Goal: Information Seeking & Learning: Learn about a topic

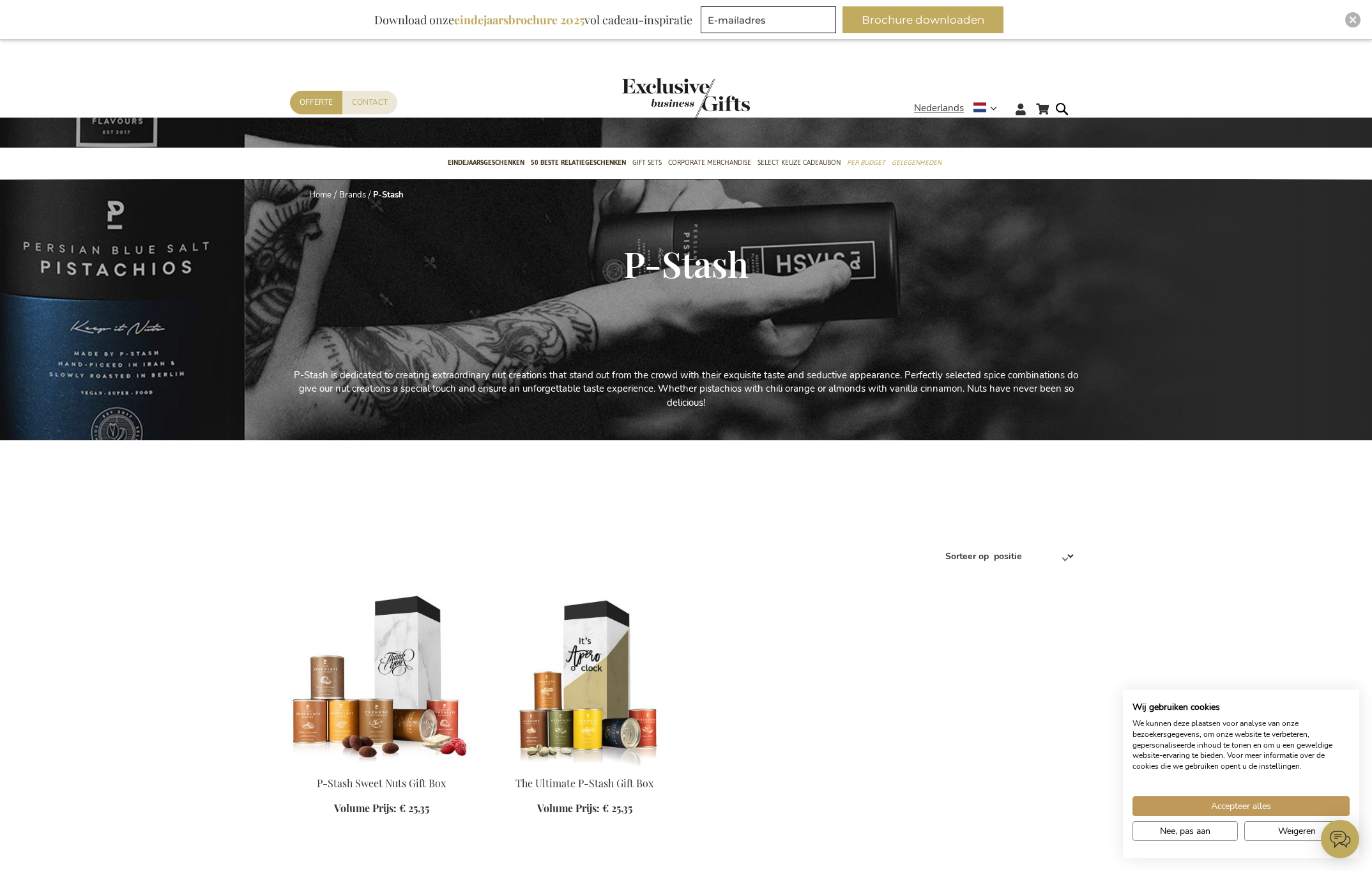
click at [510, 28] on div "Download onze eindejaarsbrochure 2025 vol cadeau-inspiratie" at bounding box center [533, 20] width 330 height 27
click at [512, 18] on b "eindejaarsbrochure 2025" at bounding box center [519, 20] width 130 height 16
click at [1204, 810] on button "Accepteer alles" at bounding box center [1241, 806] width 217 height 20
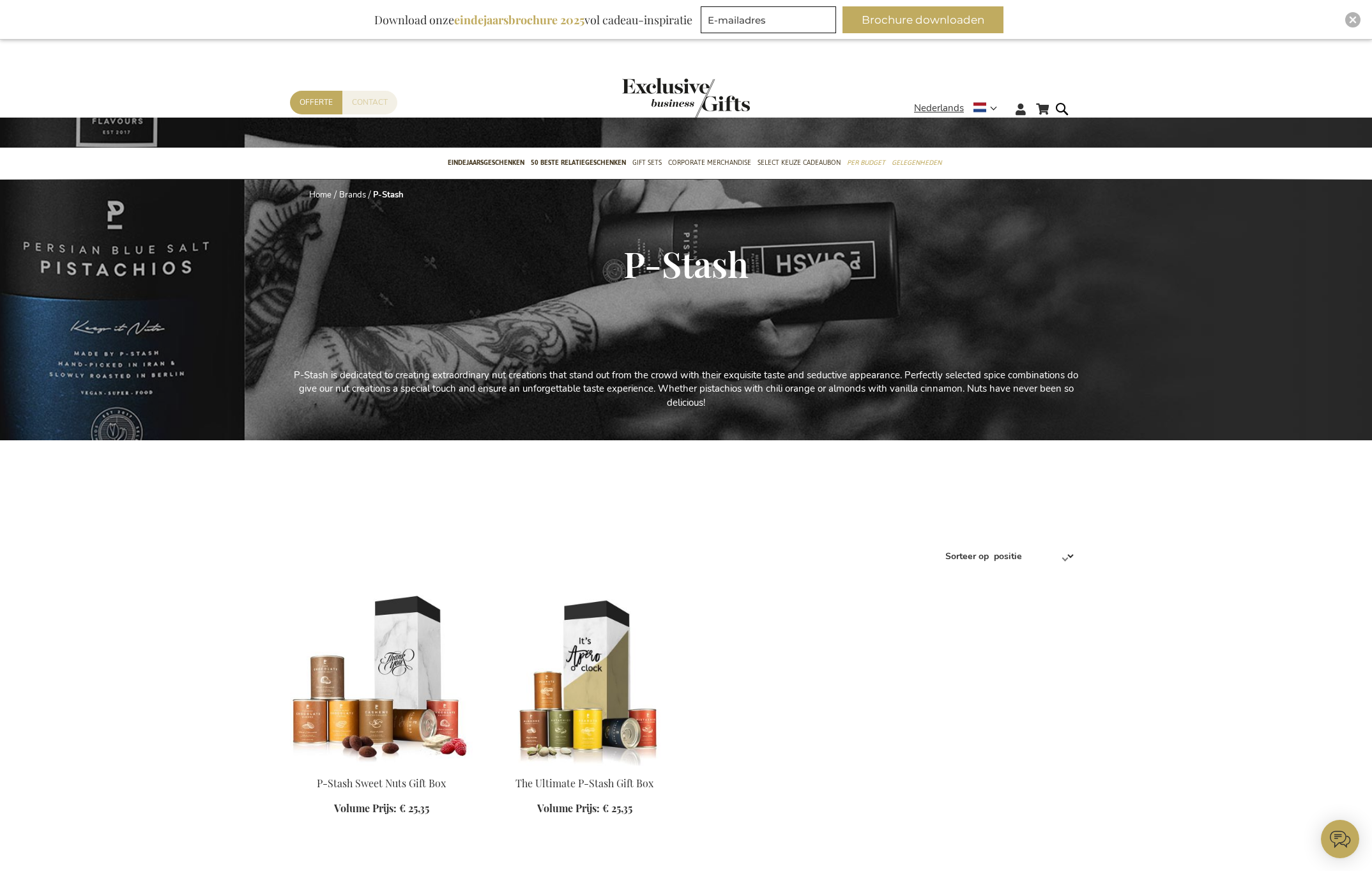
click at [365, 102] on link "Contact" at bounding box center [370, 102] width 55 height 23
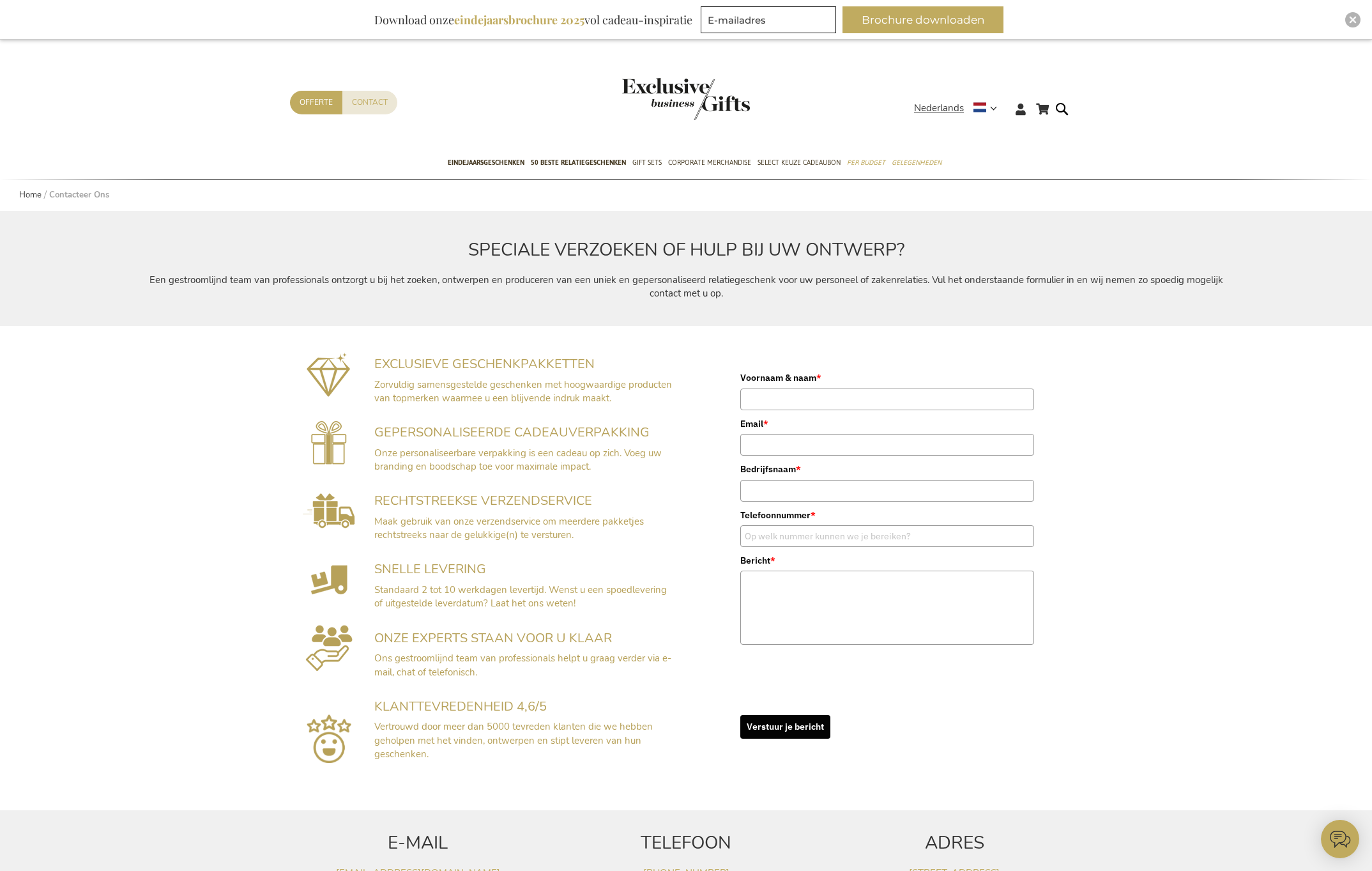
click at [492, 21] on b "eindejaarsbrochure 2025" at bounding box center [519, 20] width 130 height 16
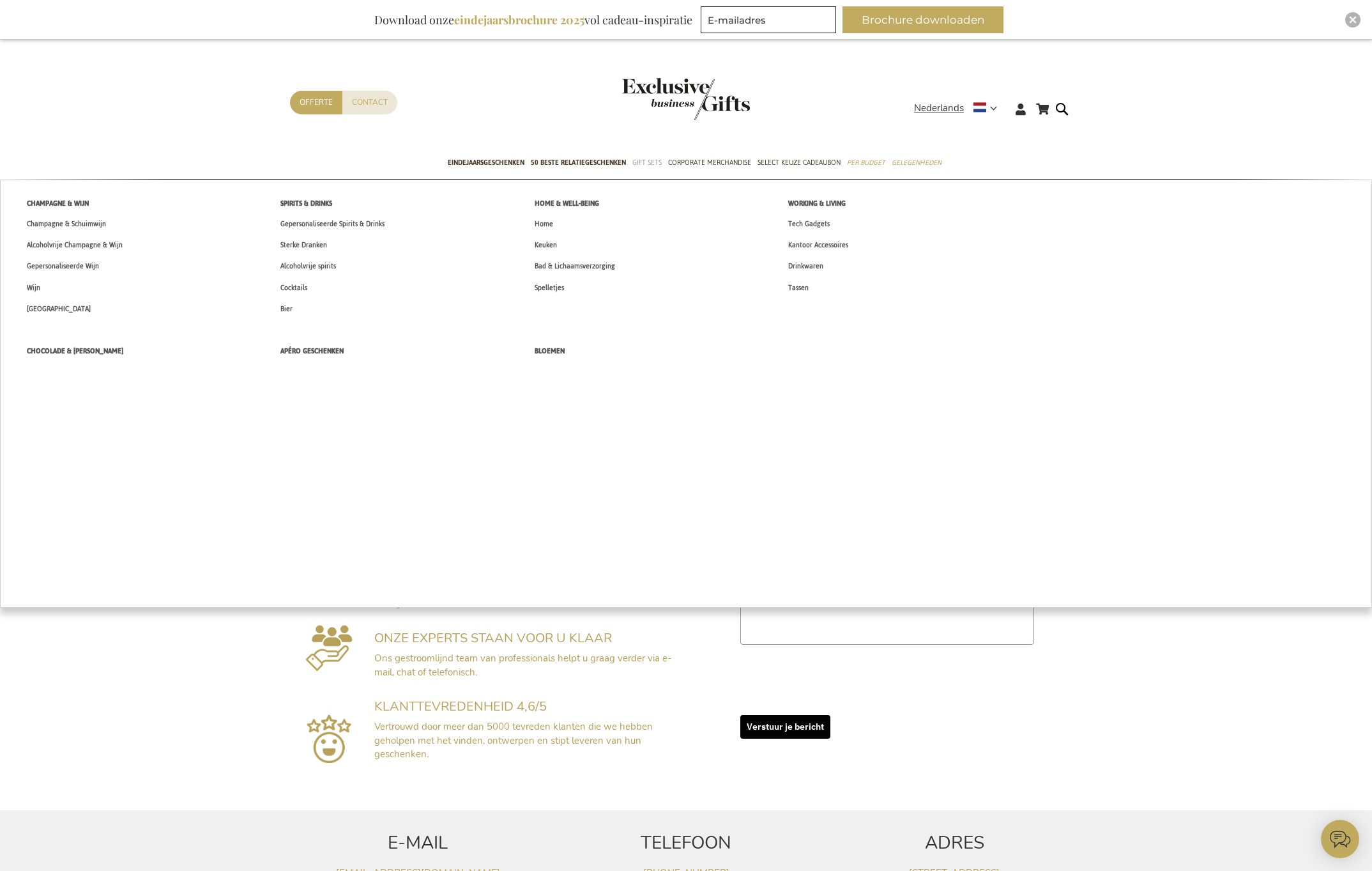
click at [649, 167] on span "Gift Sets" at bounding box center [646, 163] width 29 height 14
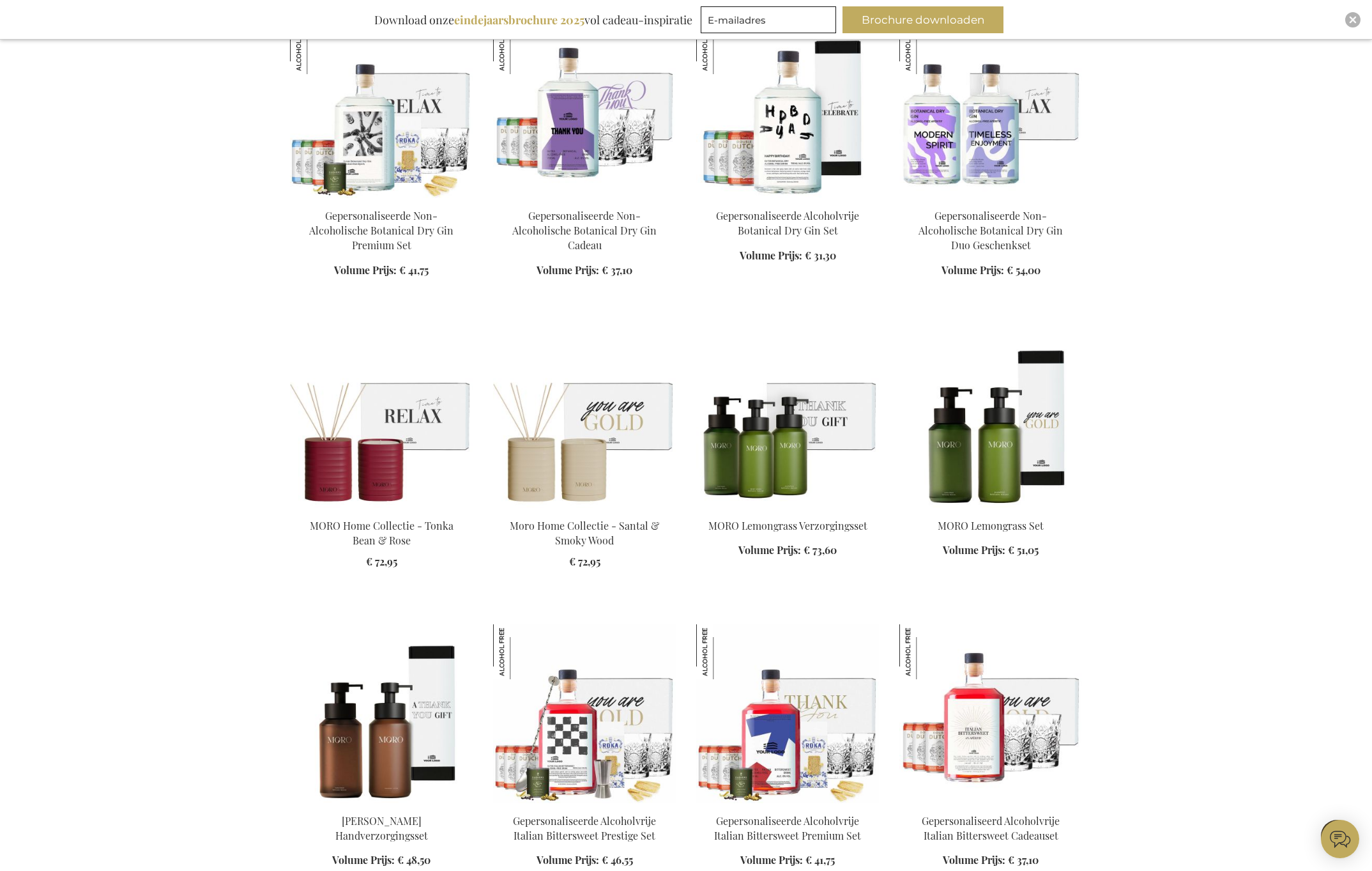
scroll to position [1387, 0]
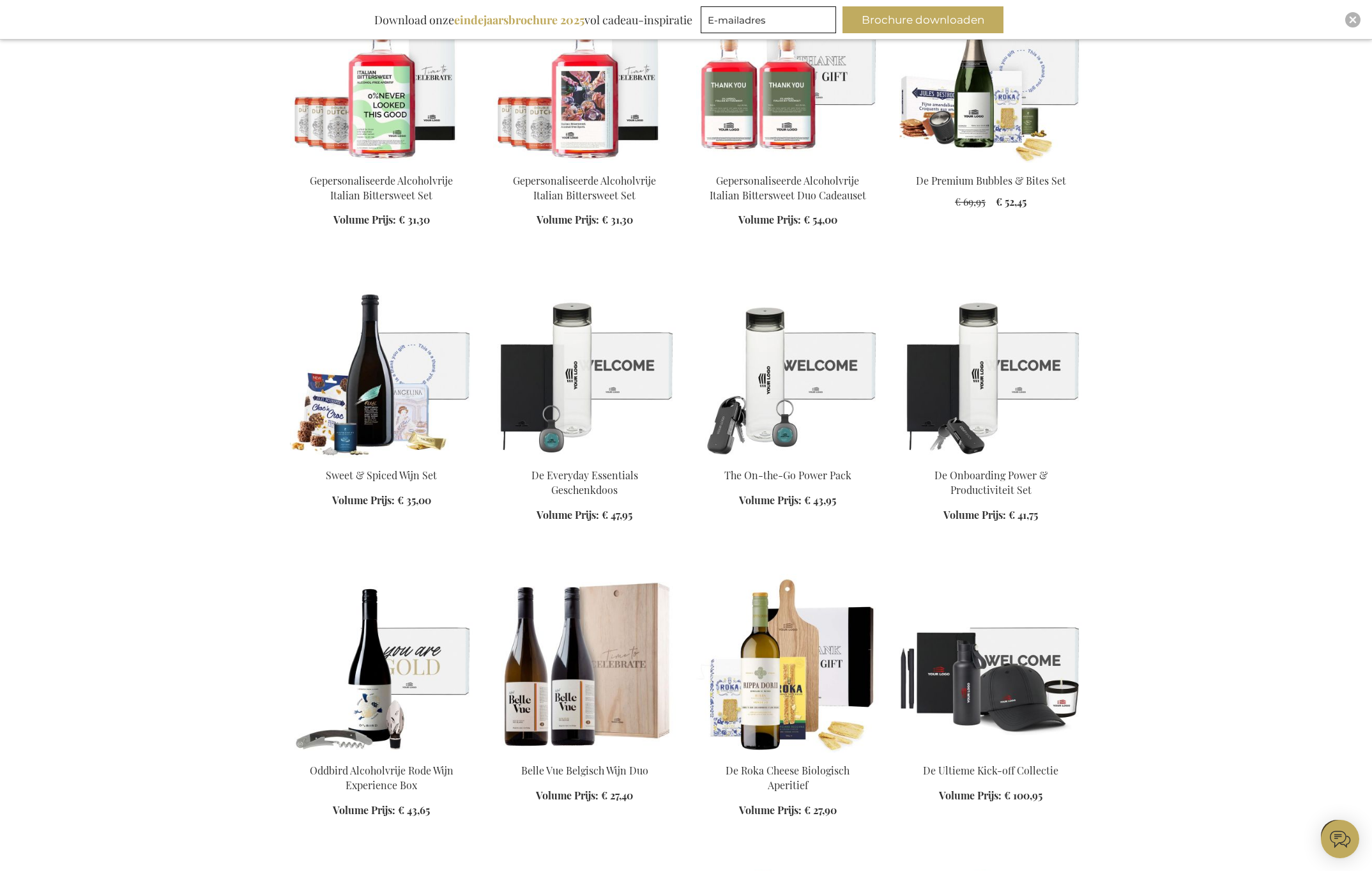
scroll to position [2352, 0]
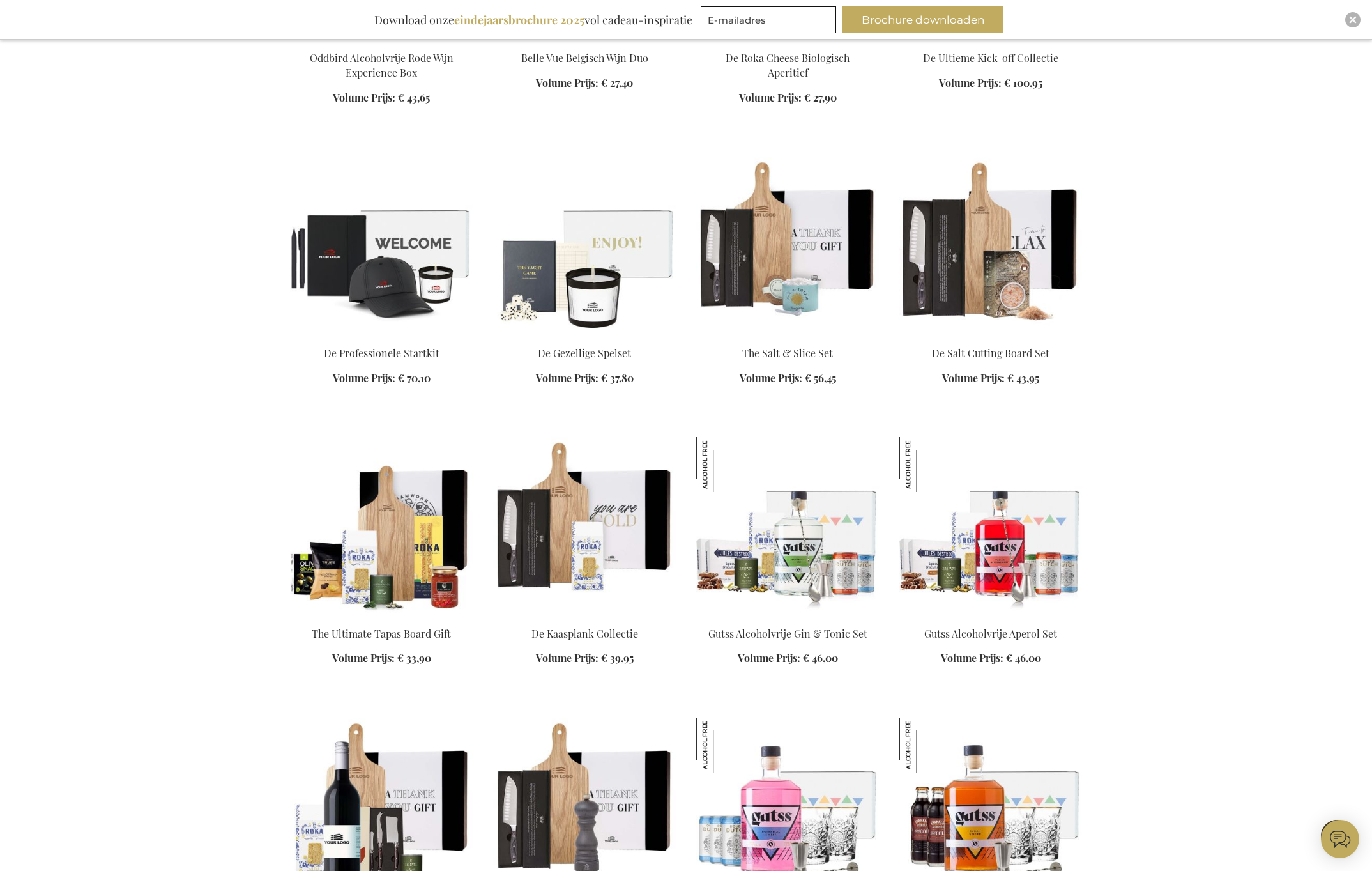
scroll to position [2925, 0]
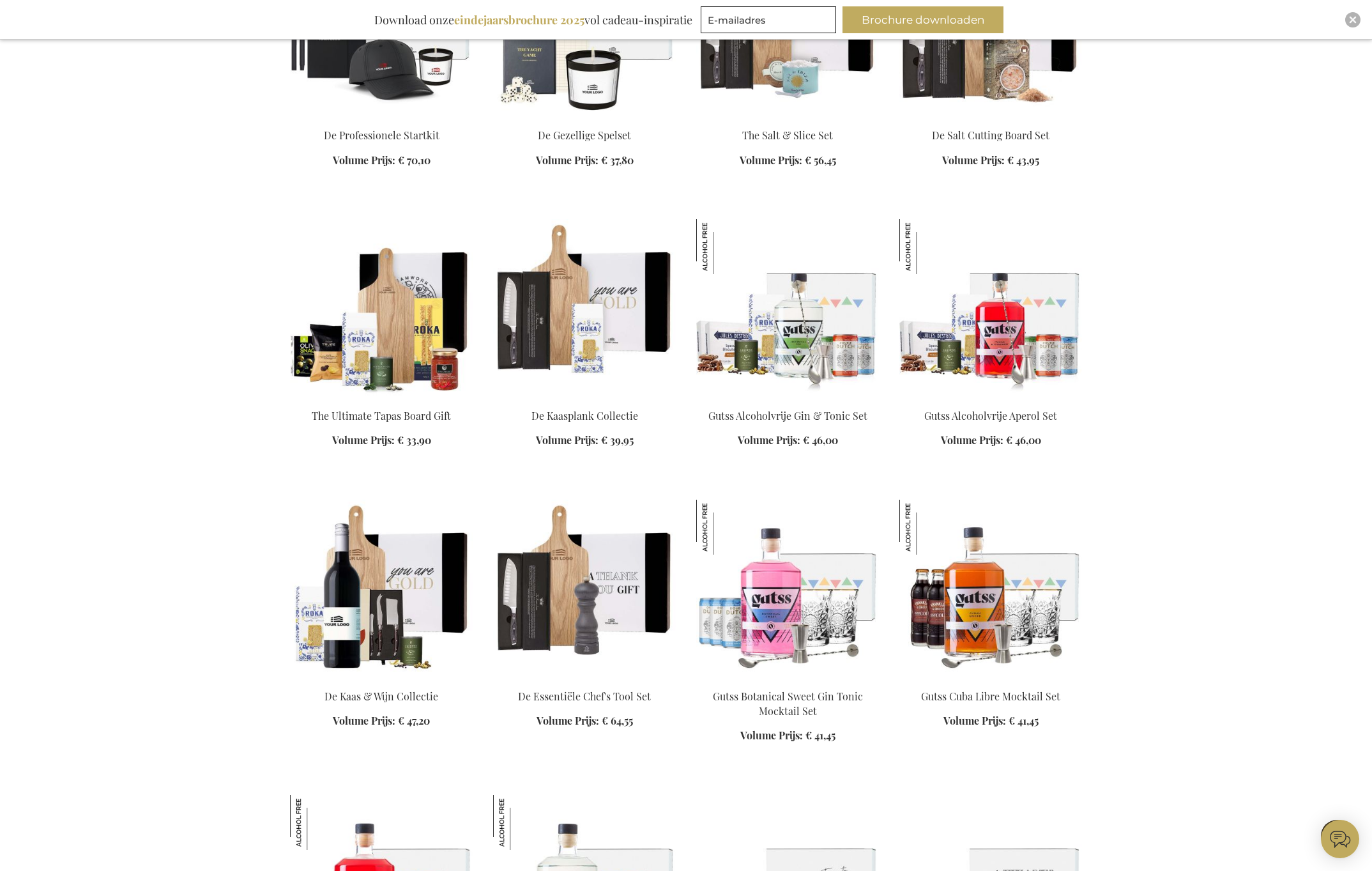
scroll to position [3261, 0]
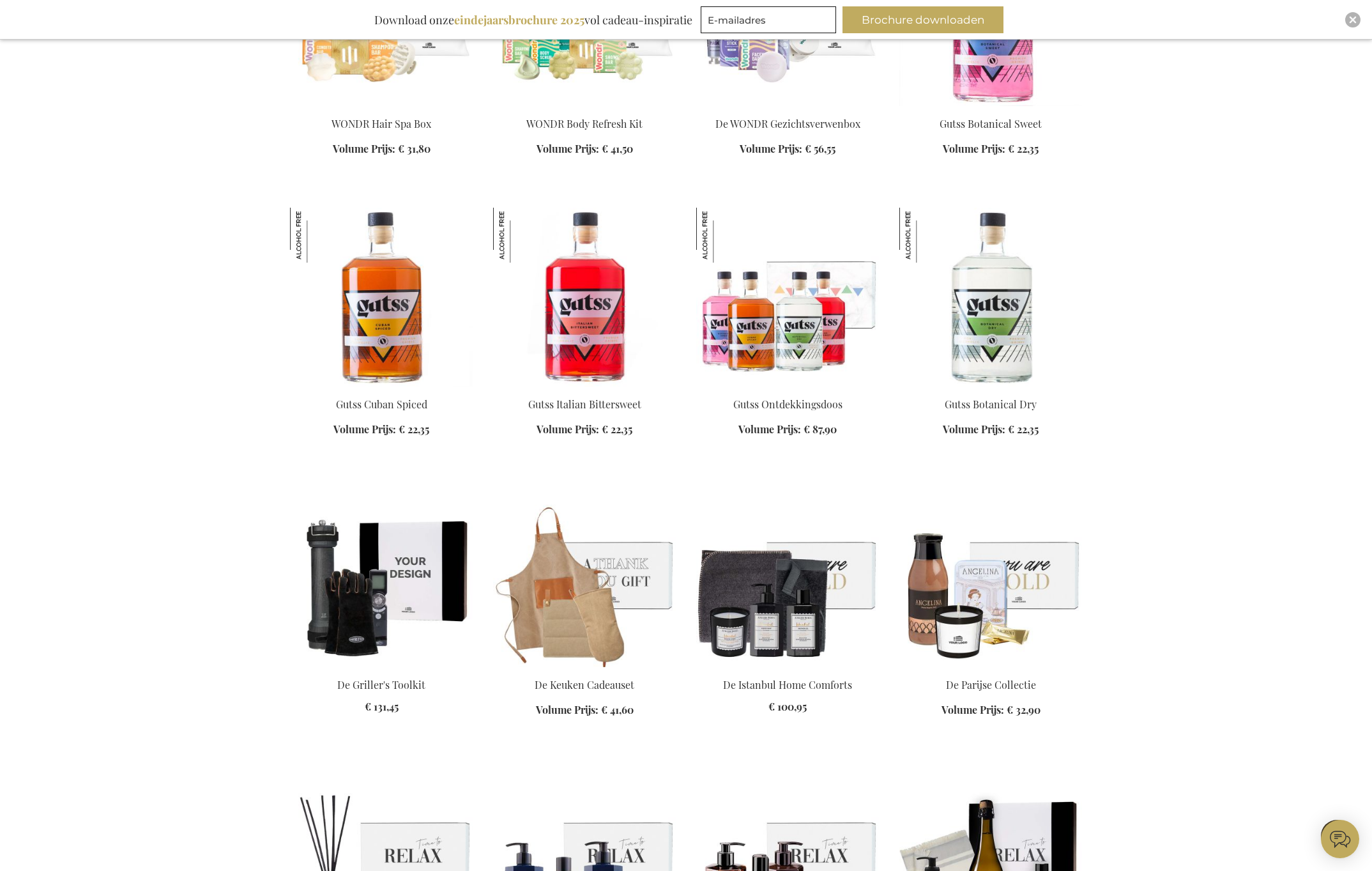
scroll to position [4573, 0]
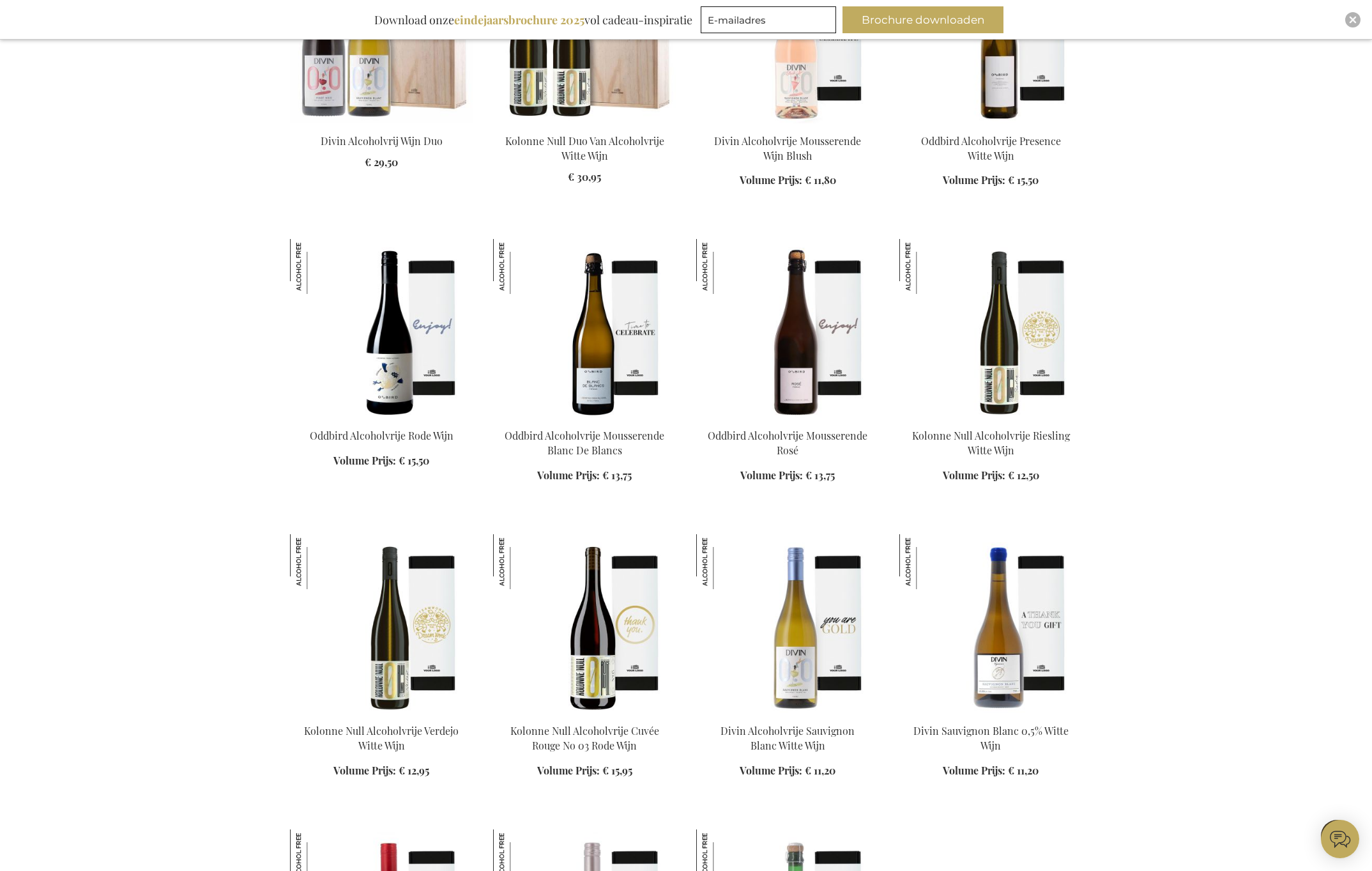
scroll to position [6180, 0]
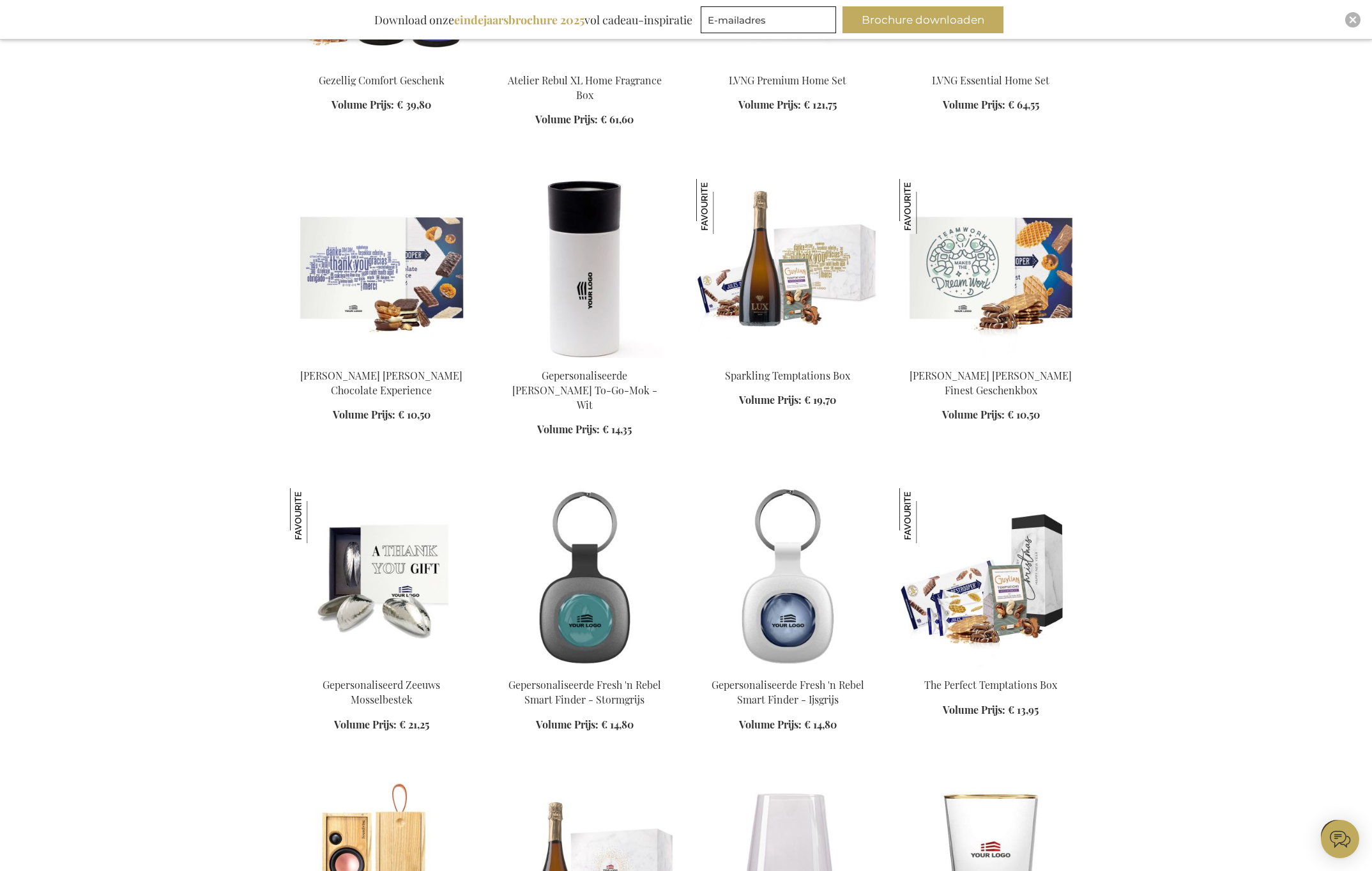
scroll to position [8942, 0]
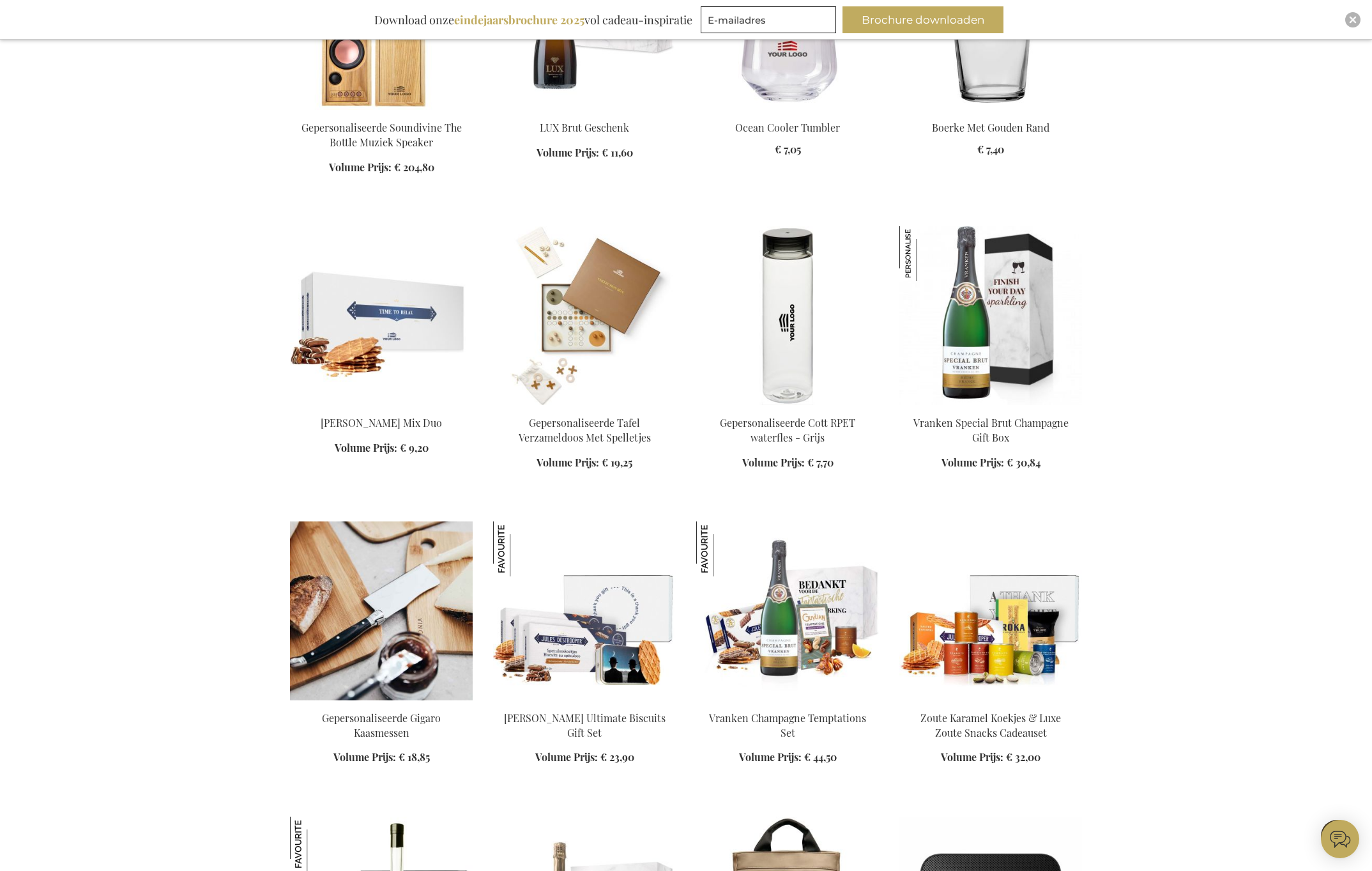
scroll to position [10192, 0]
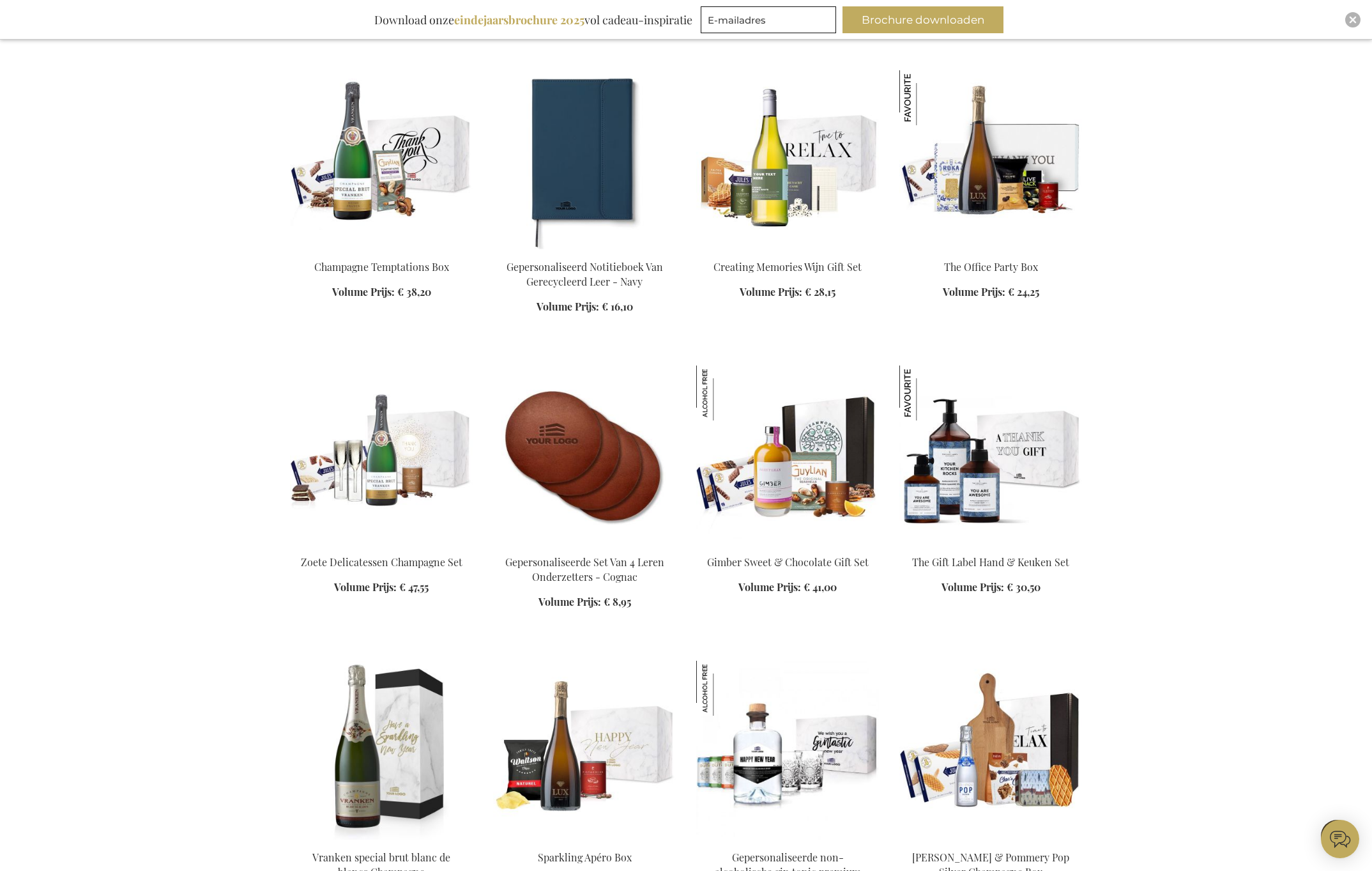
scroll to position [12247, 0]
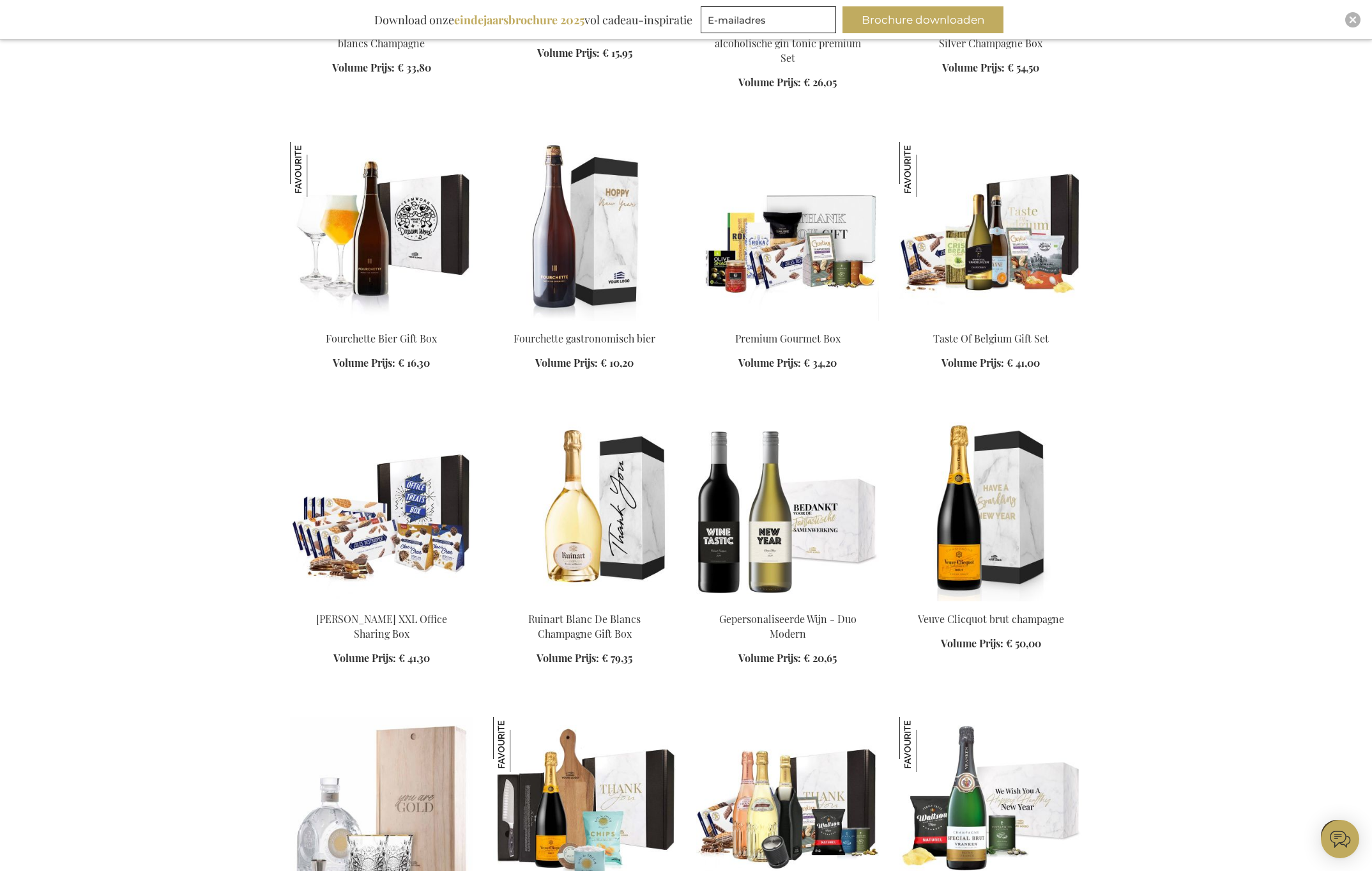
scroll to position [12854, 0]
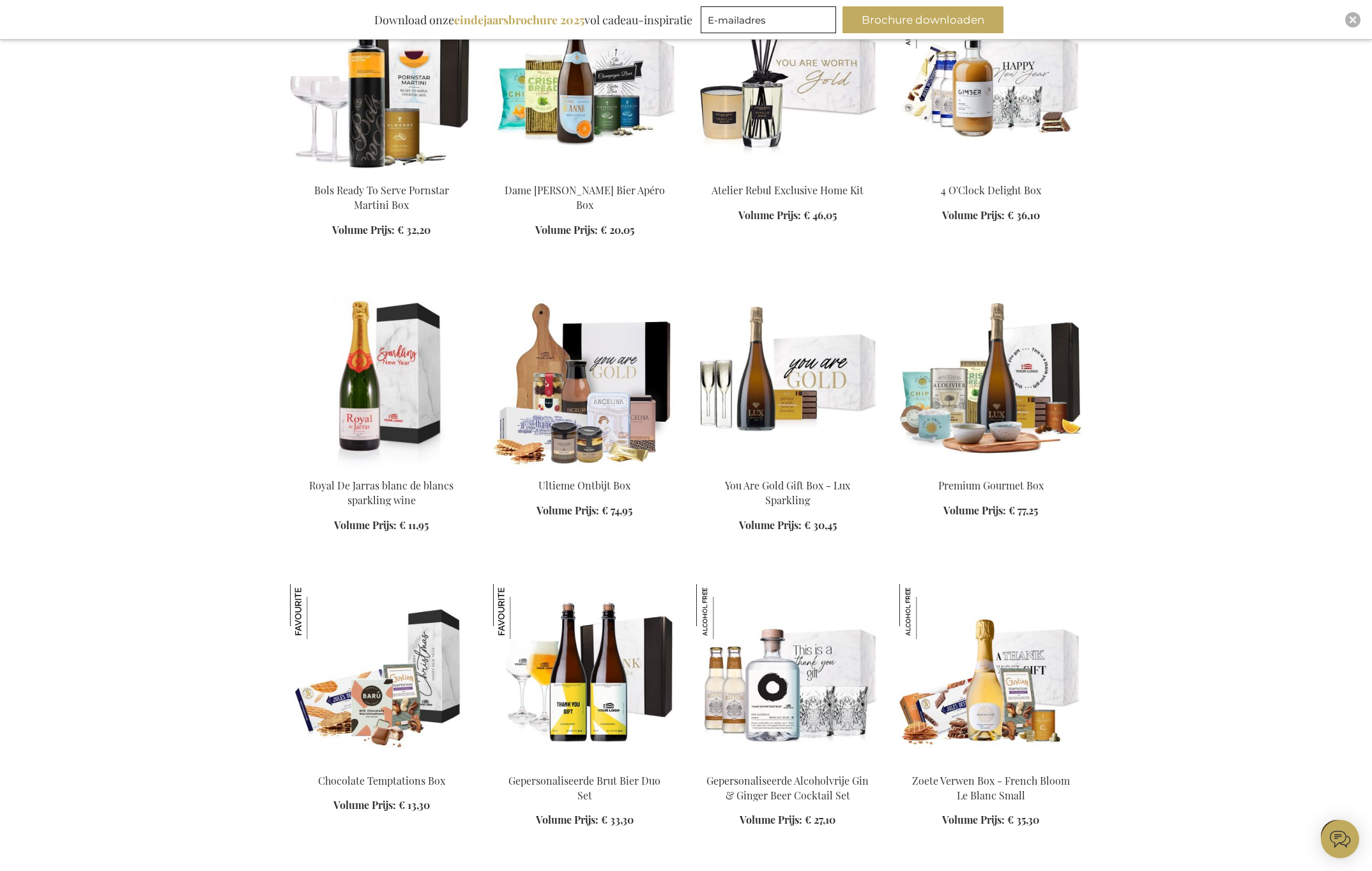
scroll to position [13674, 0]
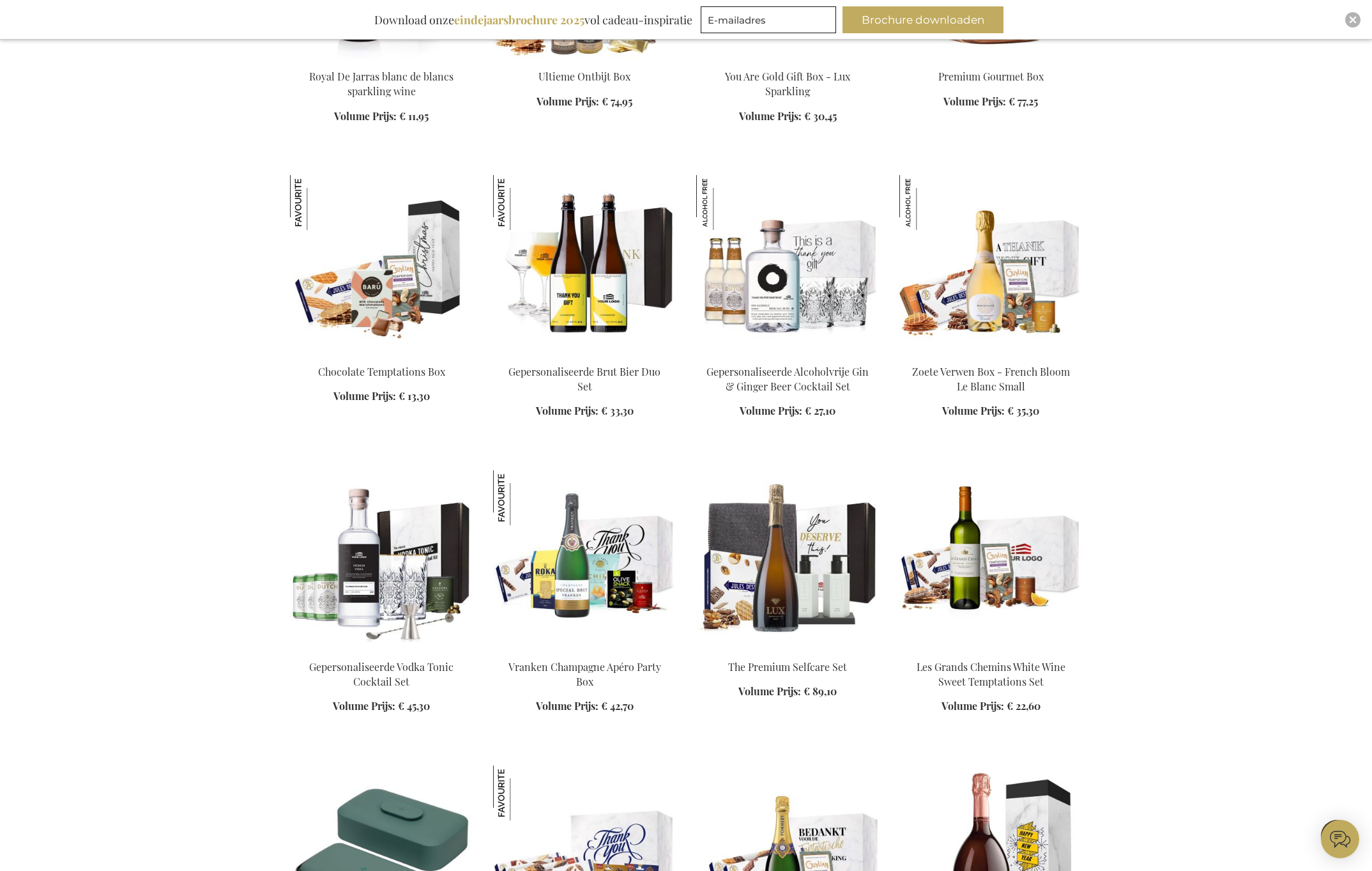
scroll to position [14096, 0]
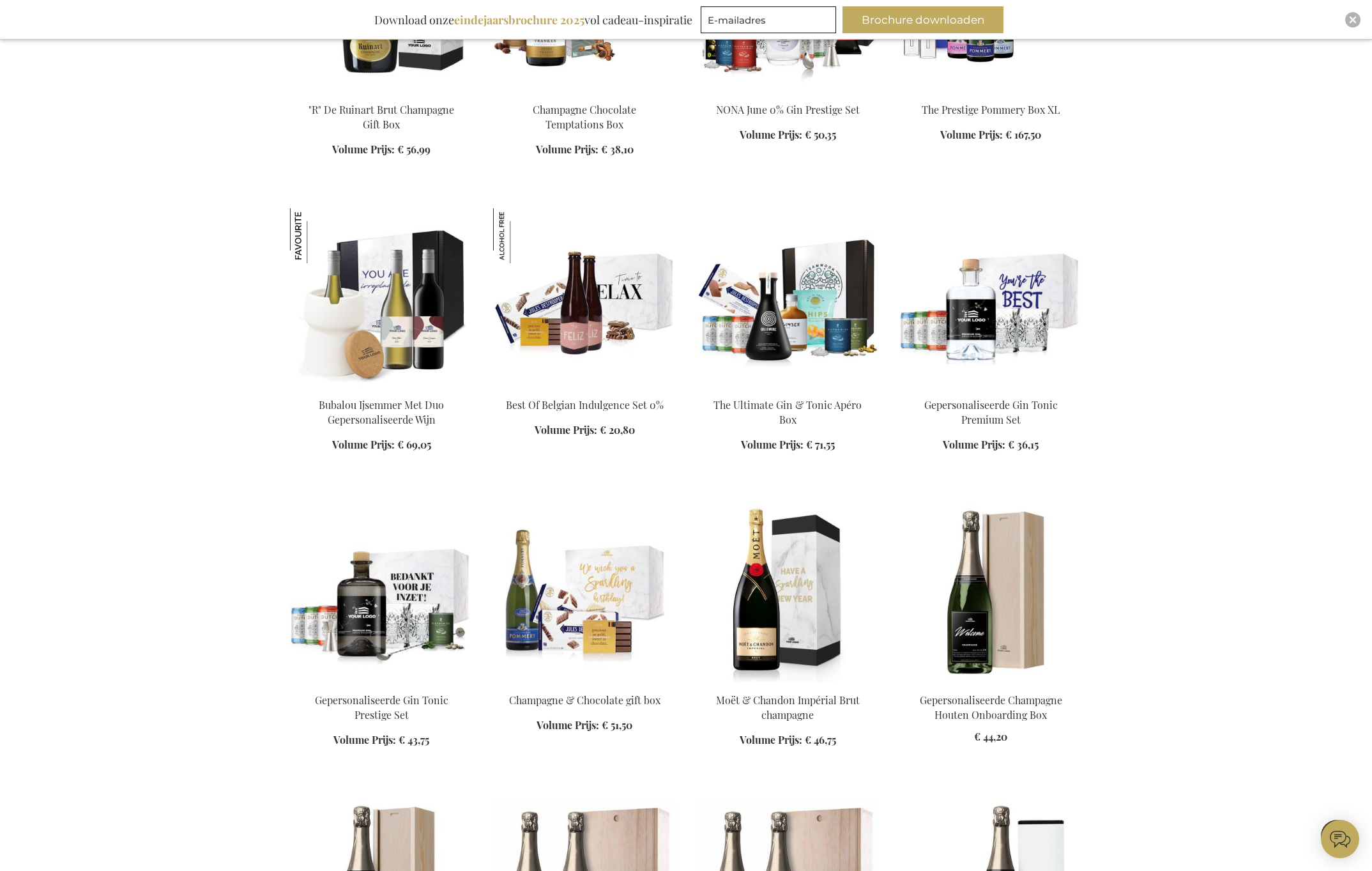
scroll to position [14902, 0]
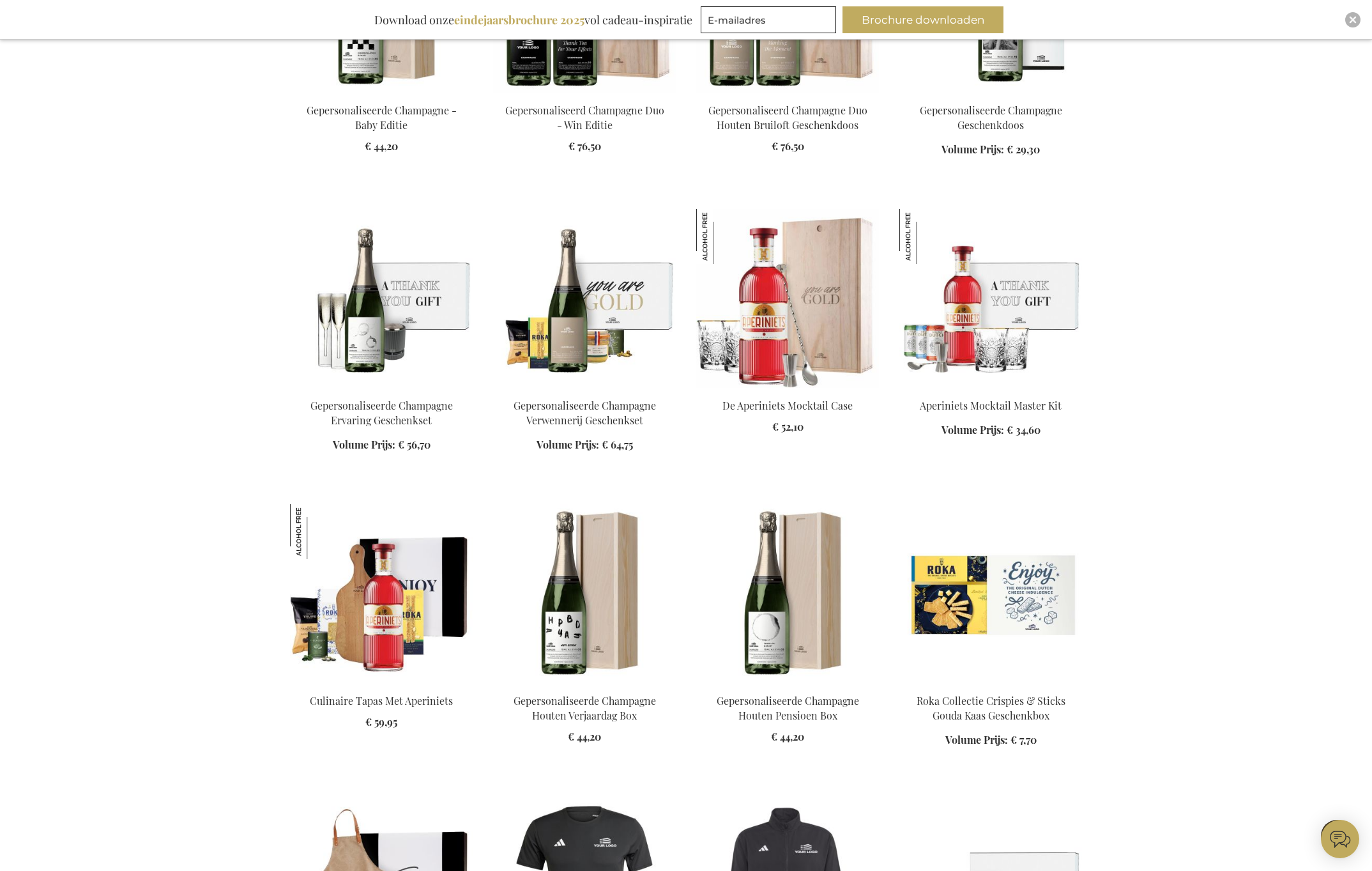
scroll to position [15882, 0]
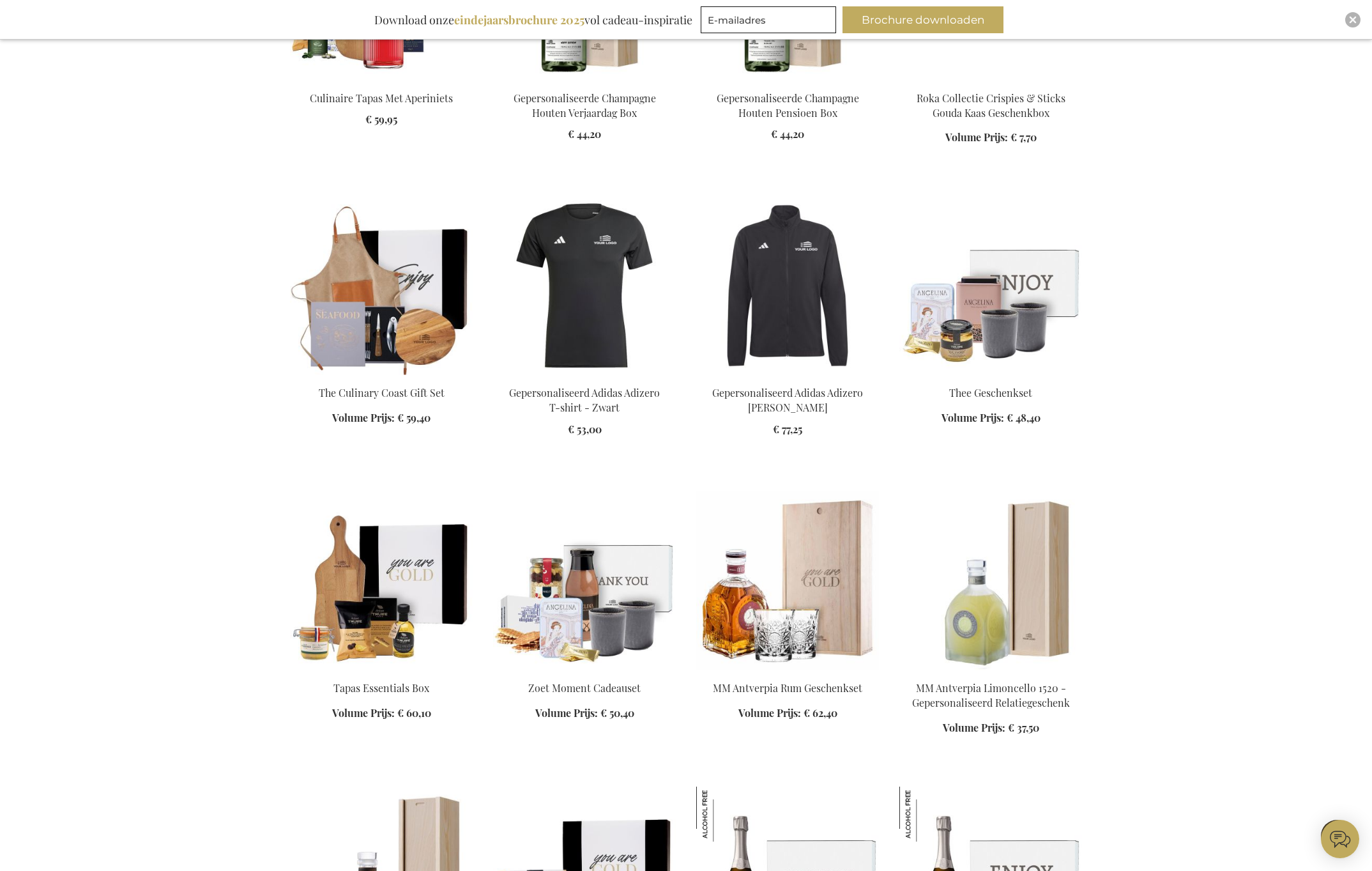
scroll to position [16469, 0]
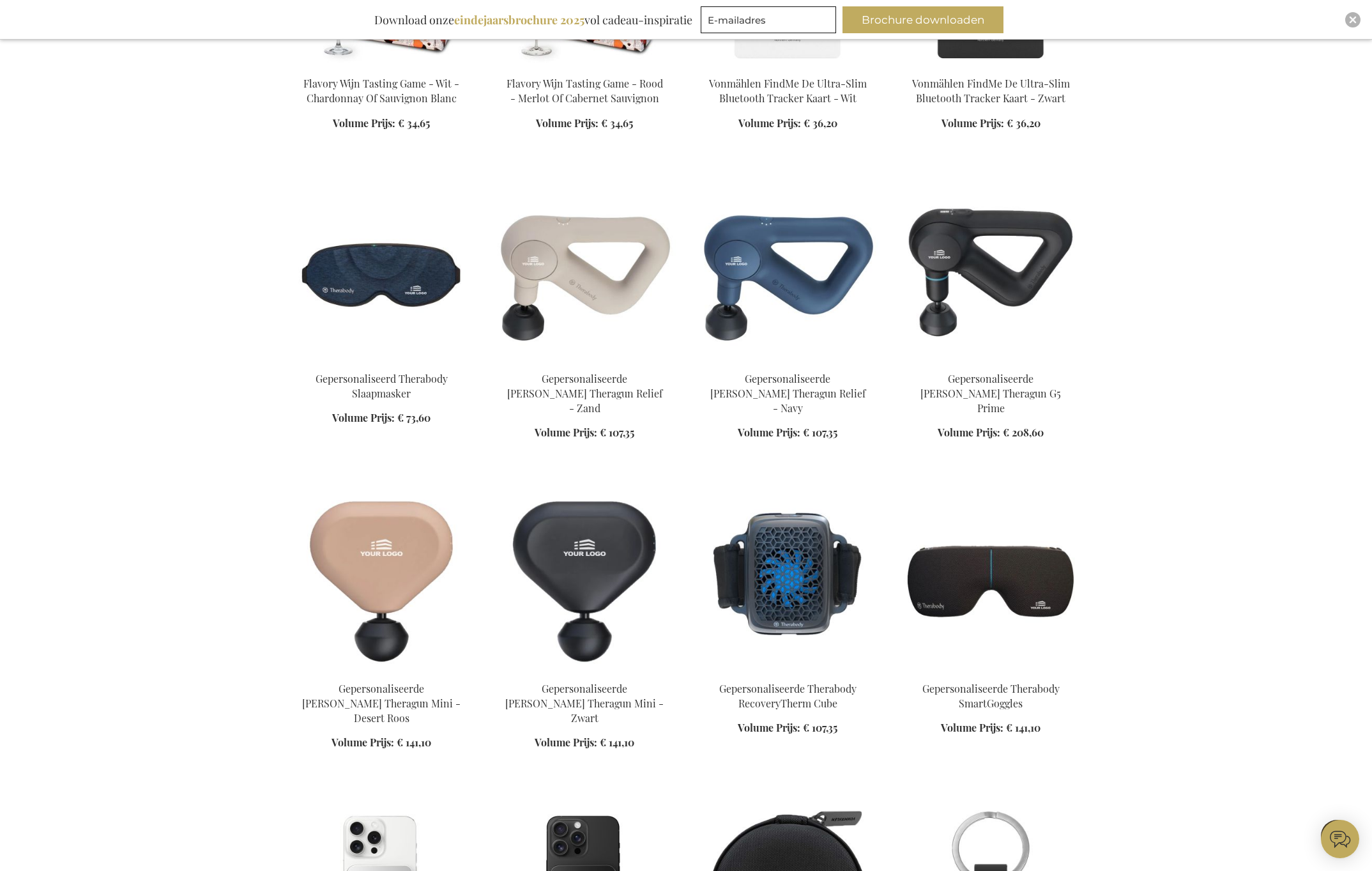
scroll to position [19194, 0]
